Goal: Navigation & Orientation: Find specific page/section

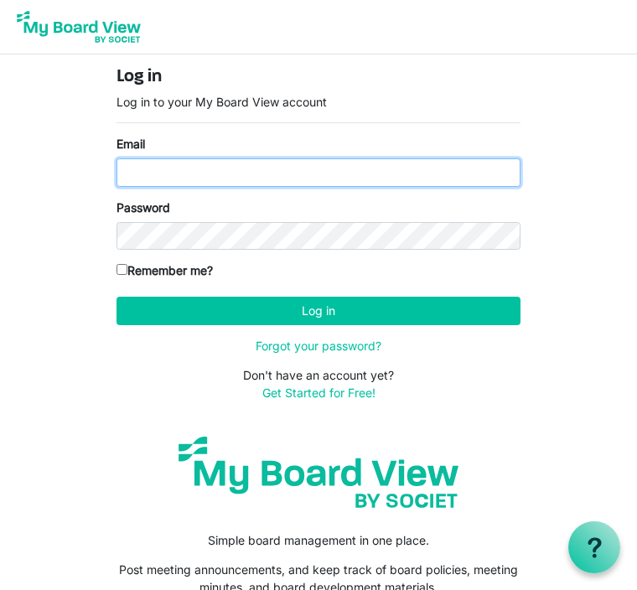
type input "[EMAIL_ADDRESS][DOMAIN_NAME]"
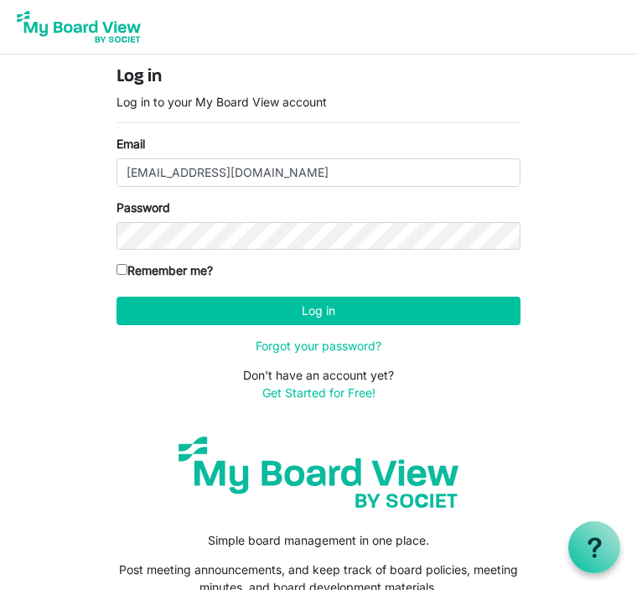
click at [318, 310] on button "Log in" at bounding box center [318, 311] width 404 height 28
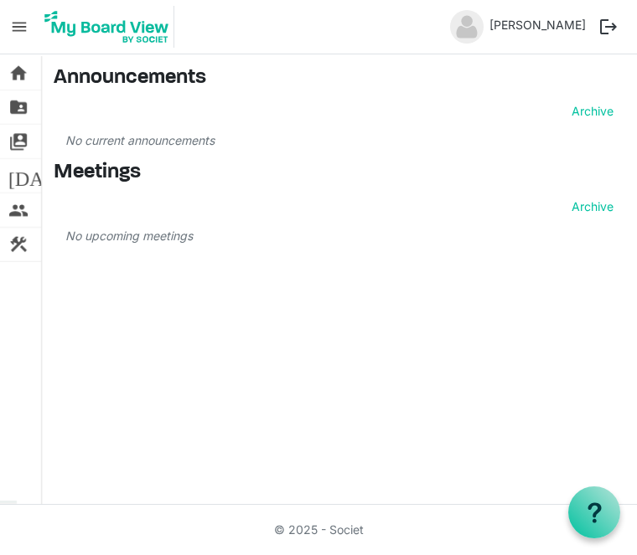
click at [611, 28] on button "logout" at bounding box center [608, 27] width 34 height 34
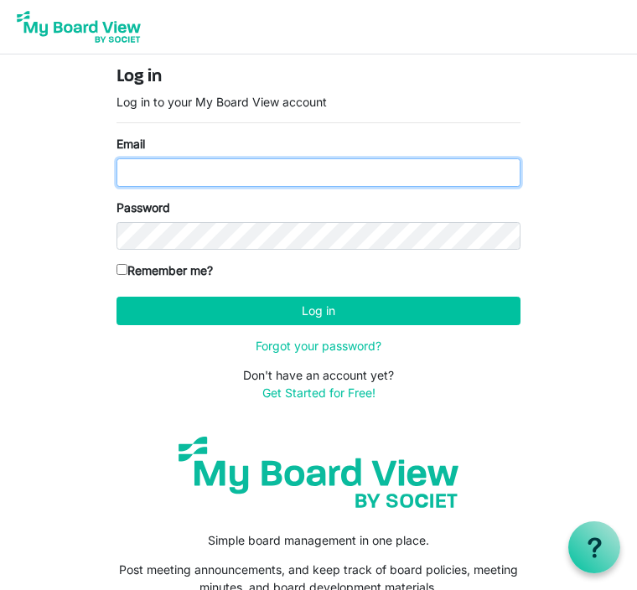
type input "[EMAIL_ADDRESS][DOMAIN_NAME]"
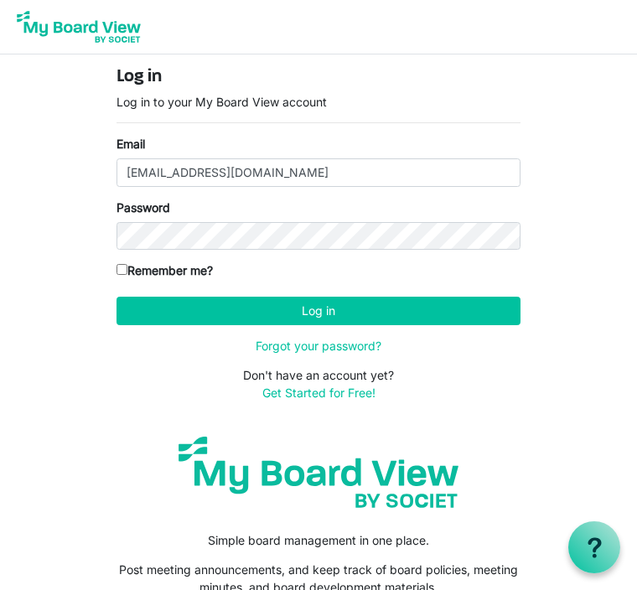
click at [465, 317] on button "Log in" at bounding box center [318, 311] width 404 height 28
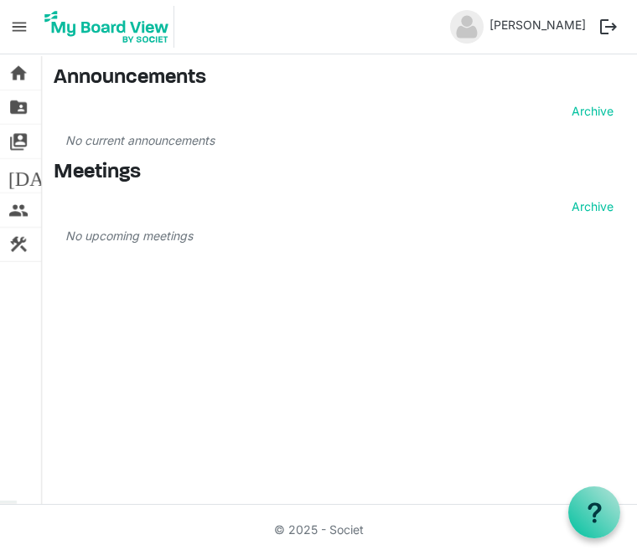
click at [144, 21] on img at bounding box center [106, 27] width 135 height 42
click at [32, 140] on link "switch_account Manage Boards" at bounding box center [20, 142] width 41 height 34
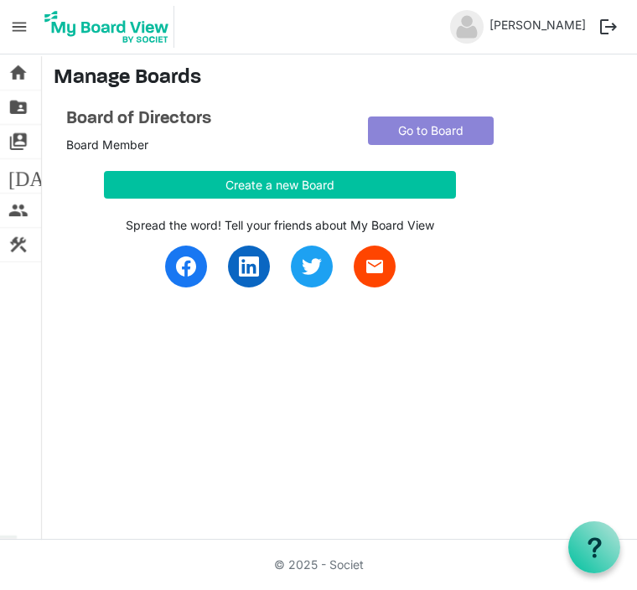
click at [28, 171] on span "[DATE]" at bounding box center [40, 176] width 64 height 34
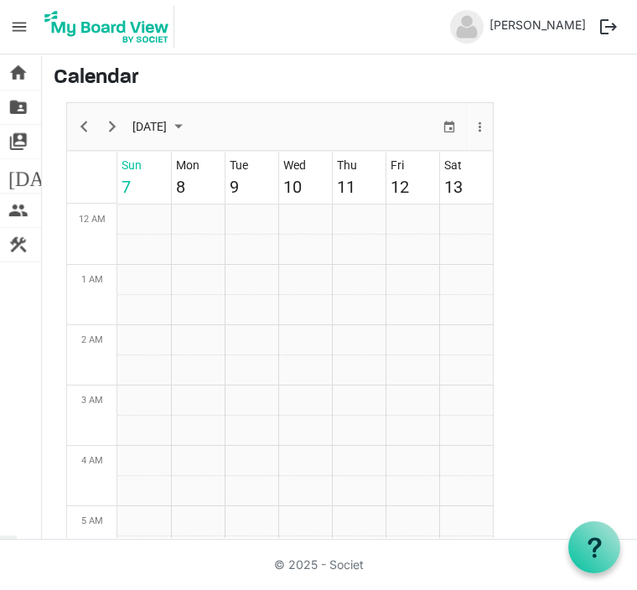
scroll to position [543, 0]
click at [39, 70] on link "home Home" at bounding box center [20, 73] width 41 height 34
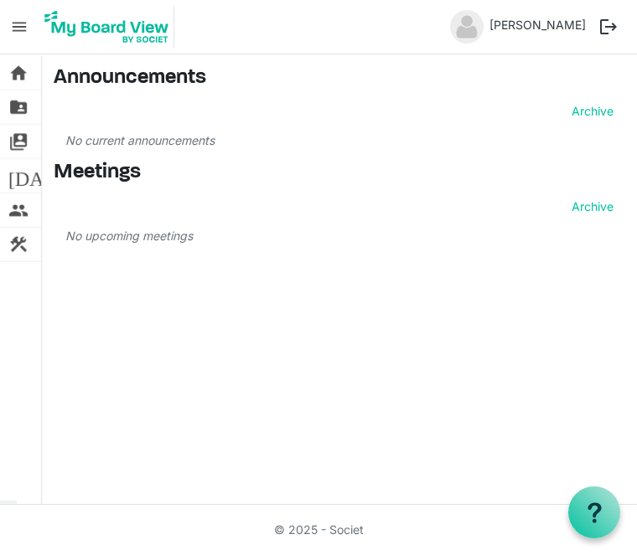
click at [27, 23] on span "menu" at bounding box center [19, 27] width 32 height 32
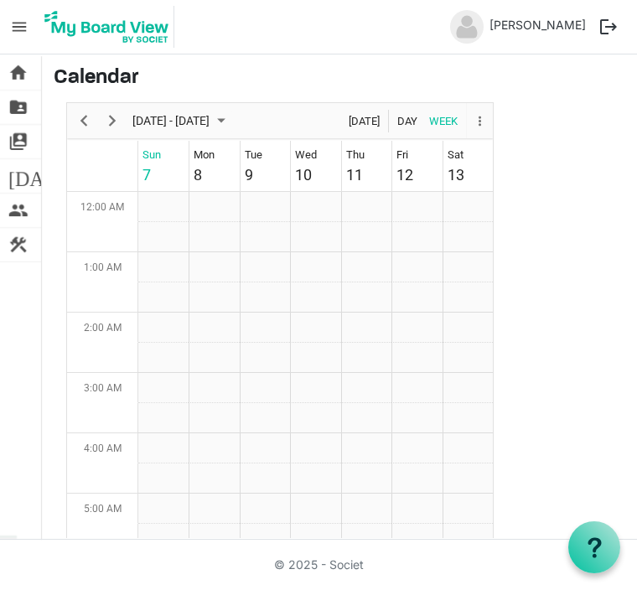
scroll to position [543, 0]
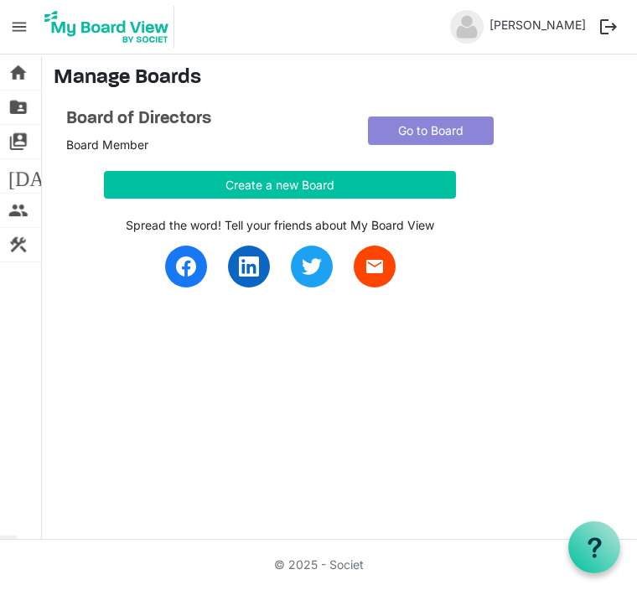
click at [456, 137] on link "Go to Board" at bounding box center [431, 130] width 126 height 28
